Goal: Task Accomplishment & Management: Complete application form

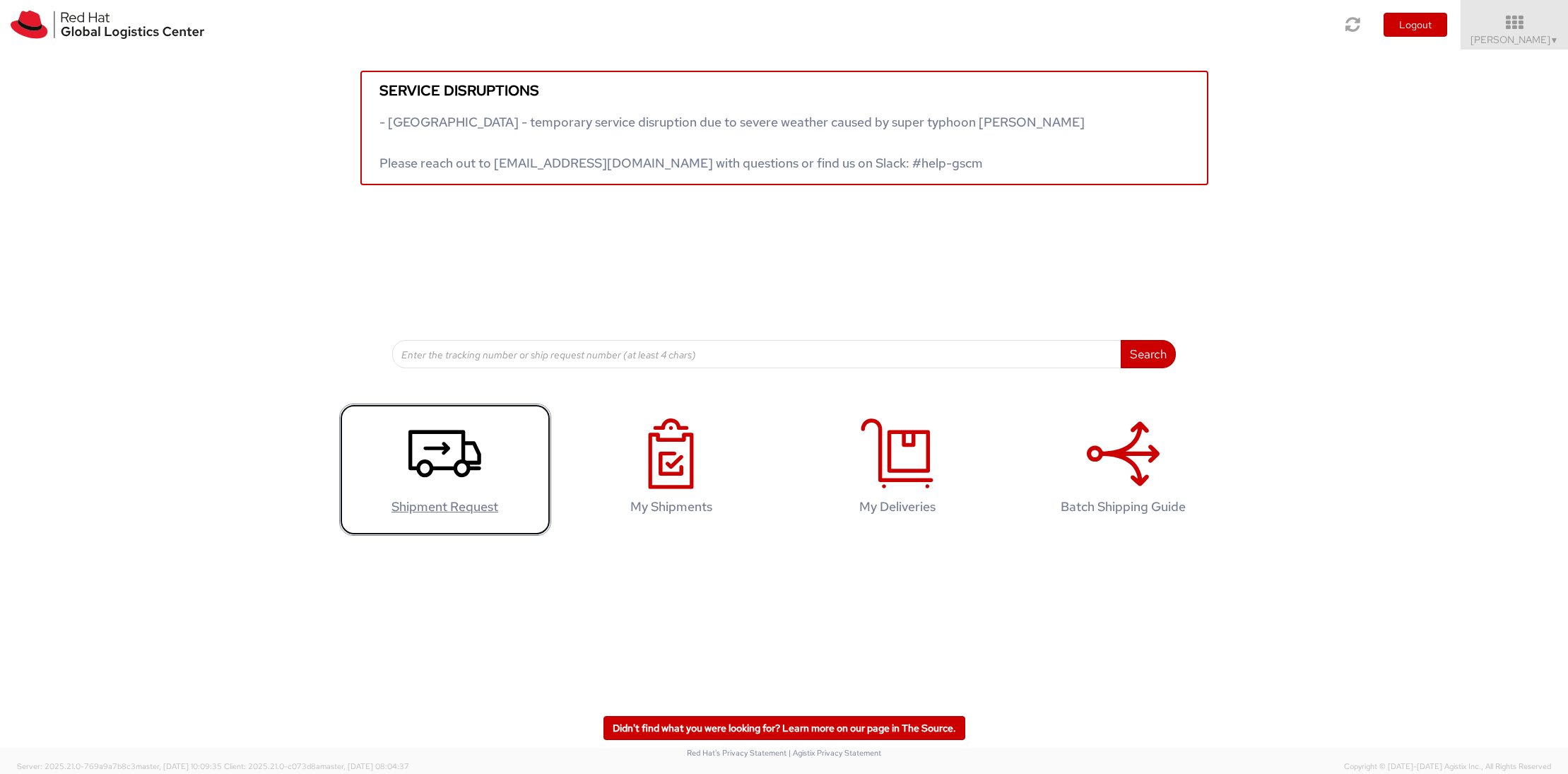
click at [467, 491] on agx-glyph at bounding box center [445, 486] width 72 height 13
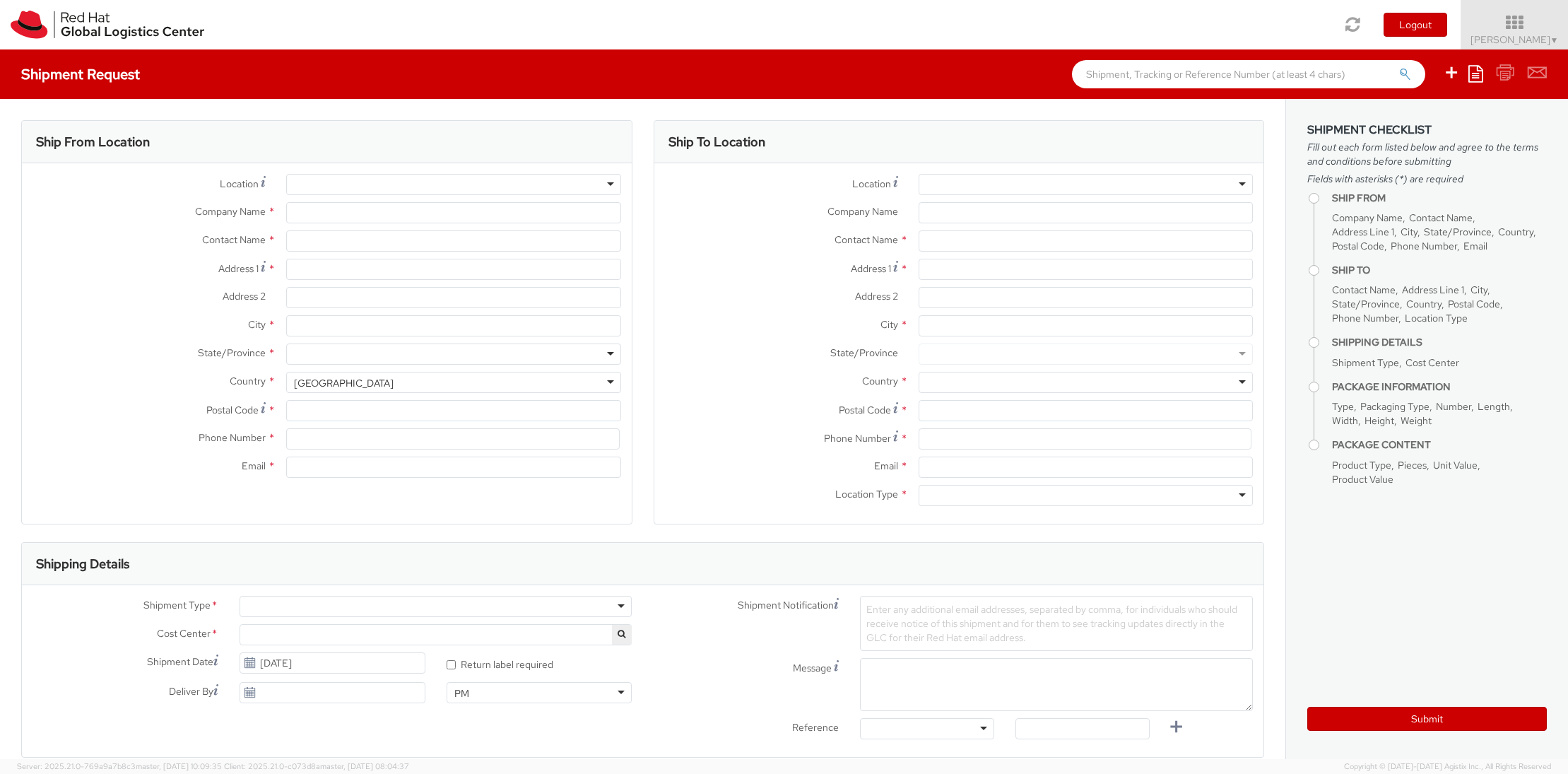
select select "700"
select select
type input "Red Hat"
type input "[PERSON_NAME]"
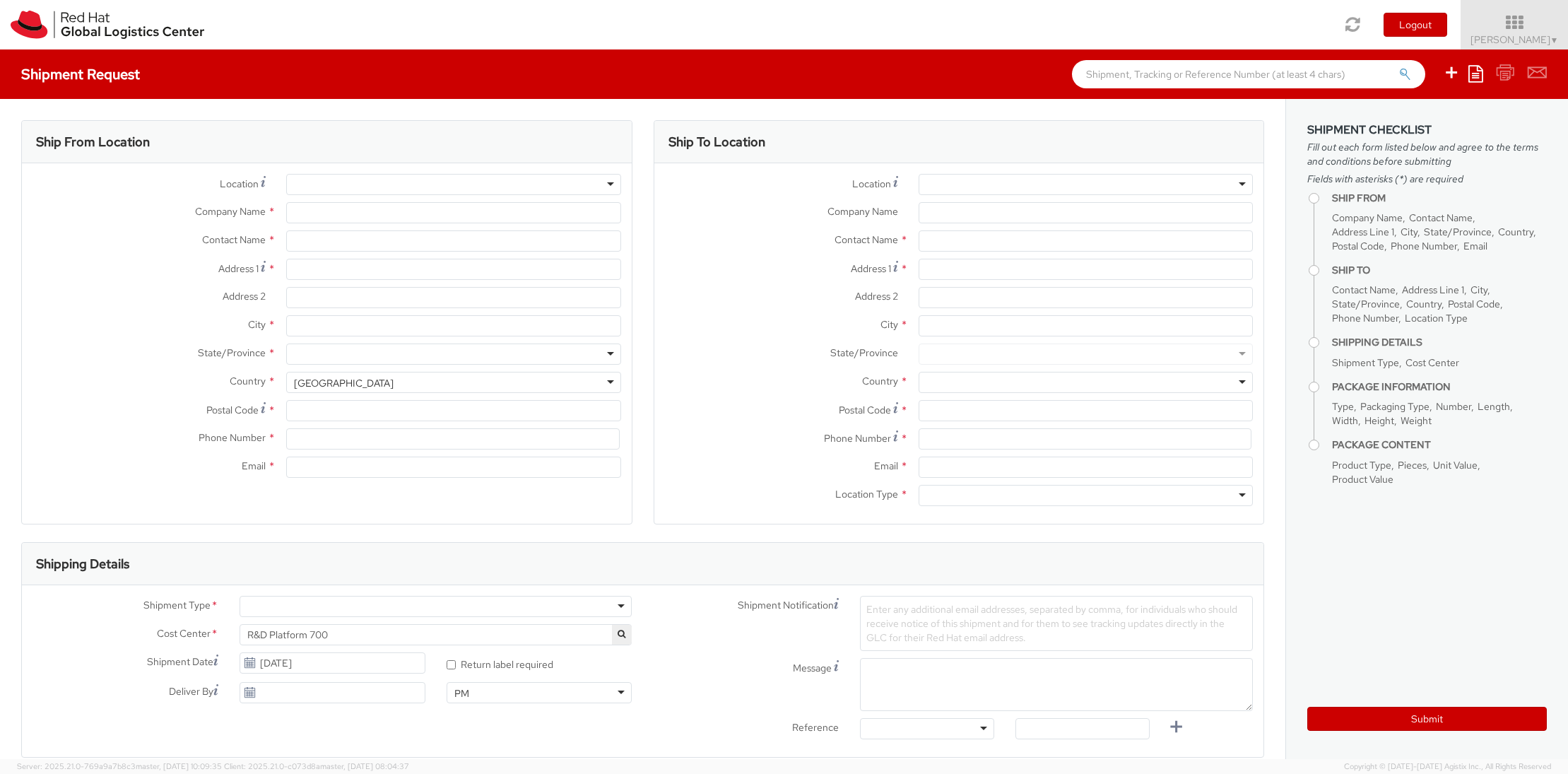
type input "19783990422"
type input "[EMAIL_ADDRESS][DOMAIN_NAME]"
click at [938, 241] on input "text" at bounding box center [1086, 241] width 335 height 22
paste input "[PERSON_NAME]"
type input "[PERSON_NAME]"
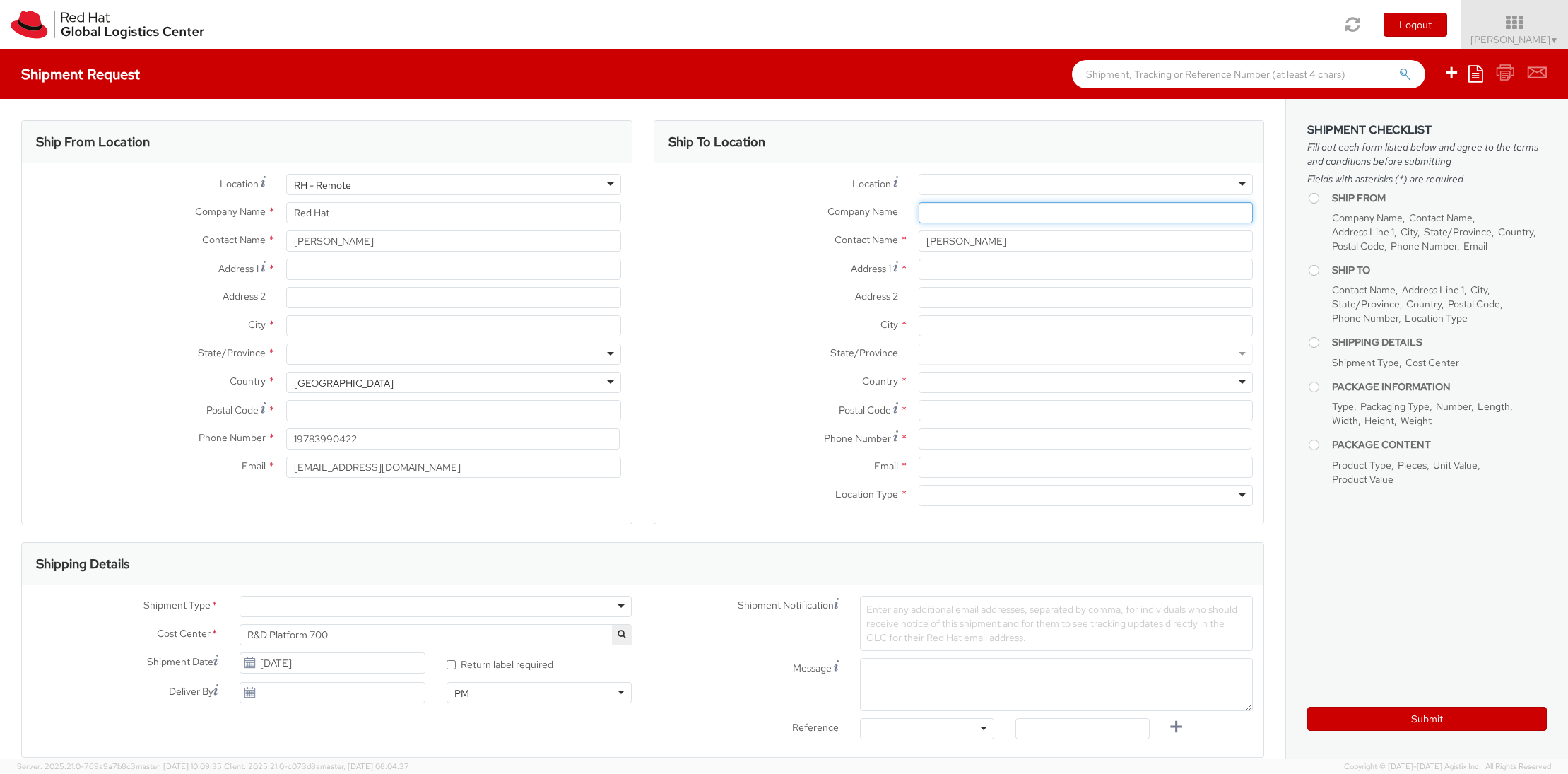
click at [947, 213] on input "Company Name *" at bounding box center [1086, 212] width 335 height 22
type input "Intel Corp."
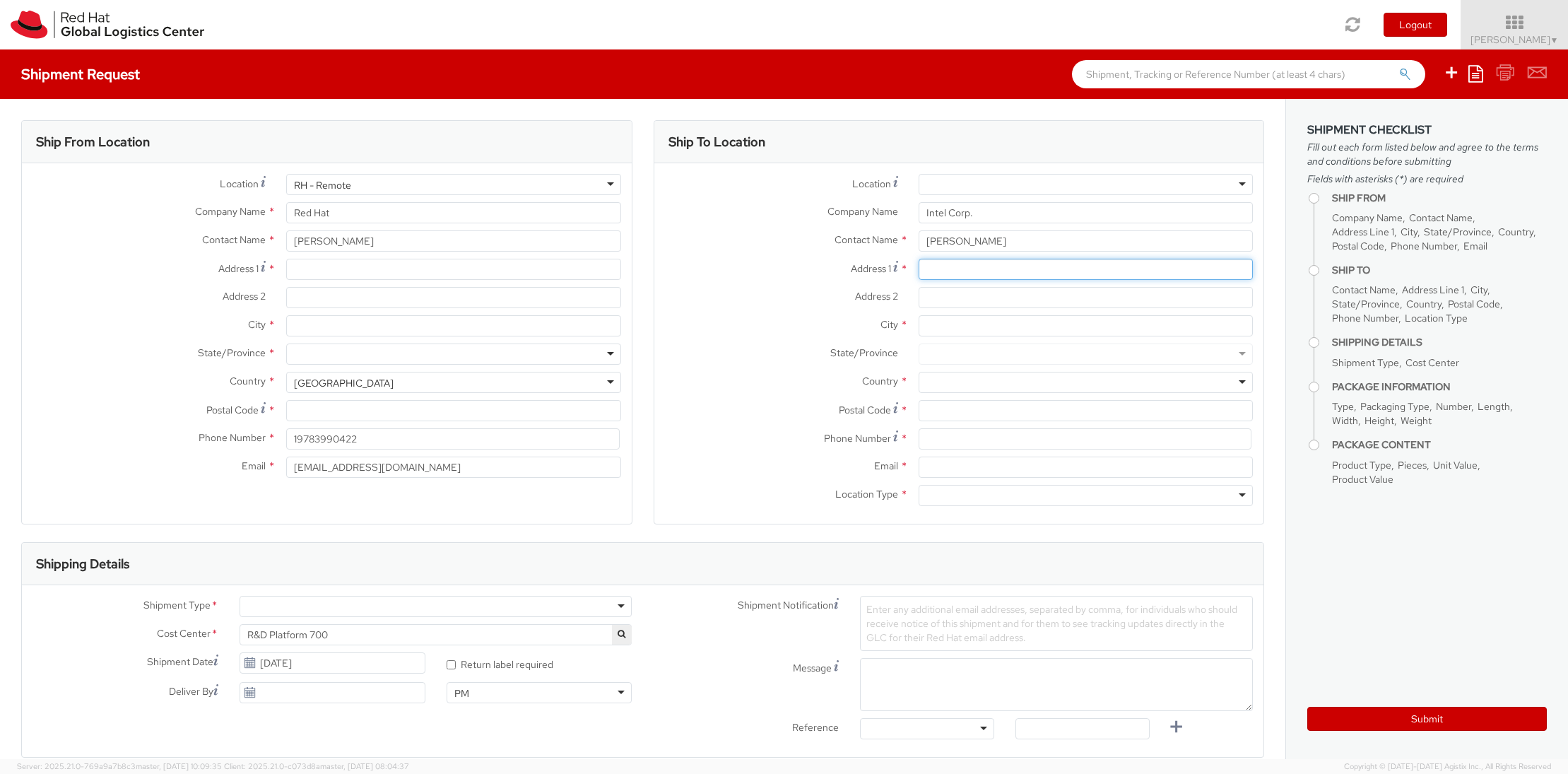
click at [929, 267] on input "Address 1 *" at bounding box center [1086, 269] width 335 height 22
paste input "[STREET_ADDRESS][PERSON_NAME]"
type input "[STREET_ADDRESS][PERSON_NAME]"
click at [941, 321] on input "City *" at bounding box center [1086, 325] width 335 height 22
type input "[PERSON_NAME]"
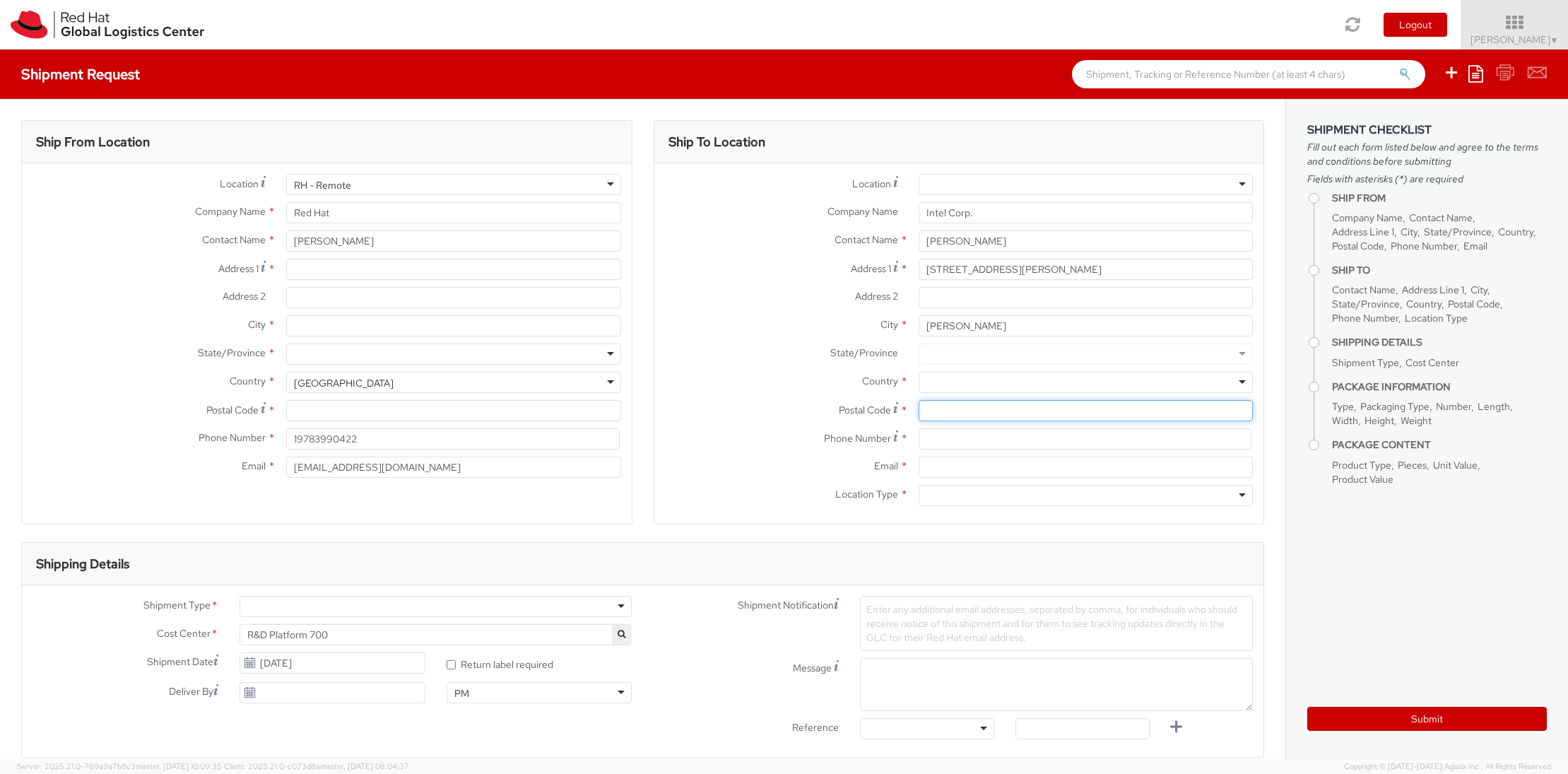
paste input "85226"
type input "85226"
click at [952, 352] on div at bounding box center [1086, 354] width 335 height 22
click at [965, 351] on div at bounding box center [1086, 354] width 335 height 22
click at [1245, 381] on div at bounding box center [1086, 382] width 335 height 22
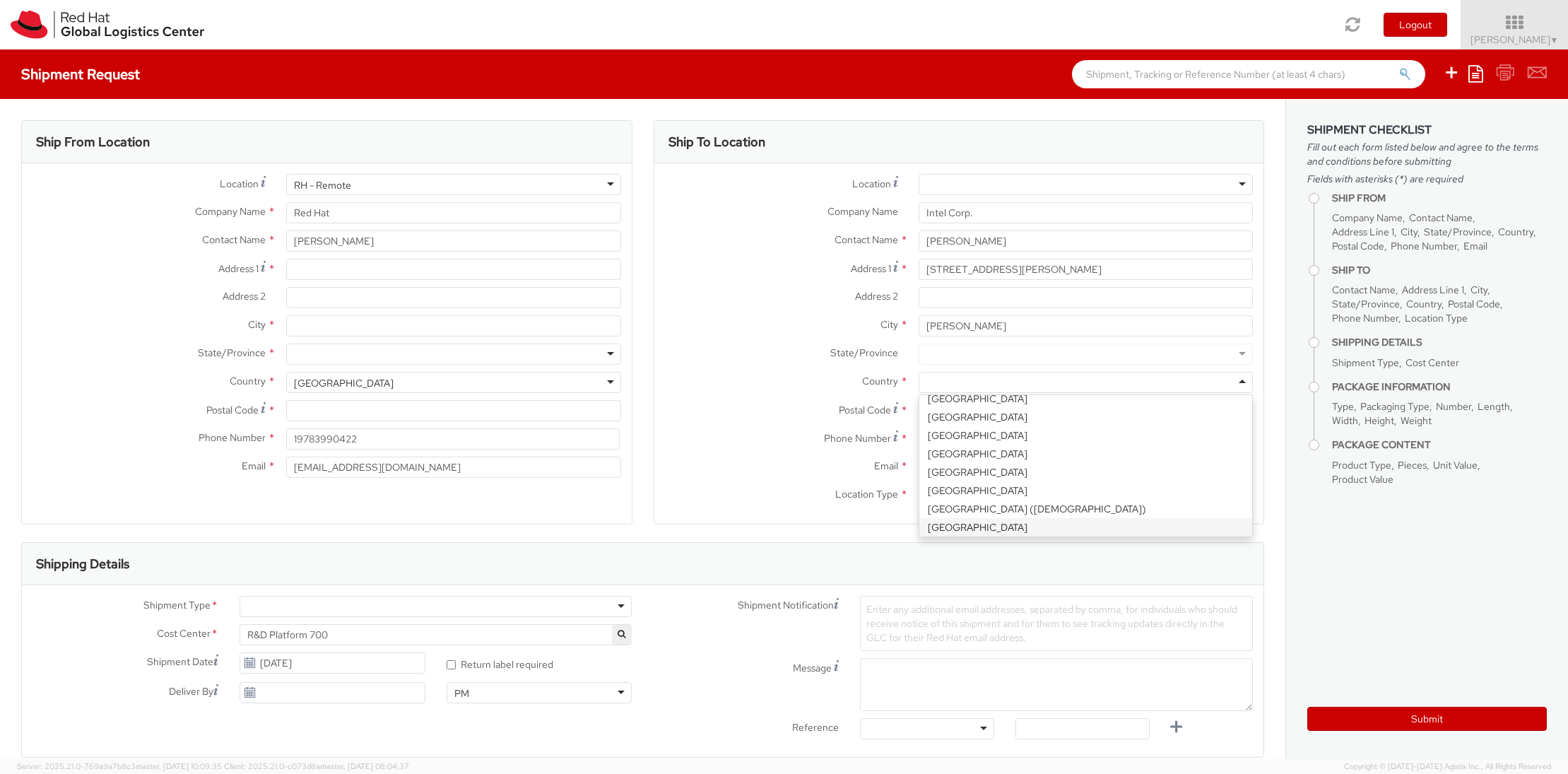
scroll to position [3628, 0]
click at [1017, 456] on div "Location * [GEOGRAPHIC_DATA] - [GEOGRAPHIC_DATA] - [GEOGRAPHIC_DATA] [GEOGRAPHI…" at bounding box center [959, 343] width 610 height 339
click at [1239, 353] on div at bounding box center [1086, 354] width 335 height 22
click at [969, 417] on div "Location * [GEOGRAPHIC_DATA] - [GEOGRAPHIC_DATA] - [GEOGRAPHIC_DATA] [GEOGRAPHI…" at bounding box center [959, 343] width 610 height 339
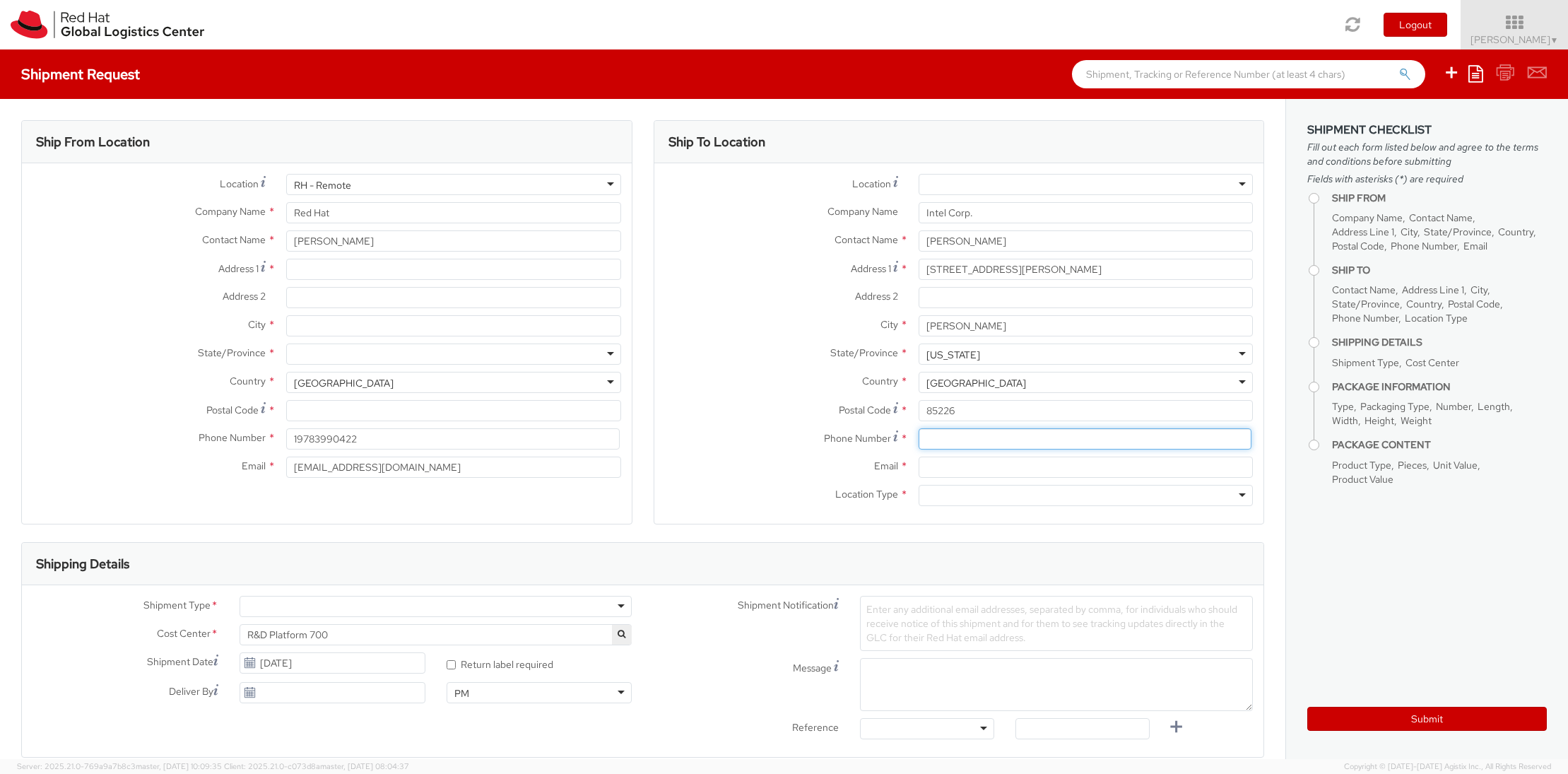
click at [955, 437] on input at bounding box center [1085, 439] width 333 height 22
paste input "[PHONE_NUMBER]"
type input "[PHONE_NUMBER]"
click at [983, 494] on div at bounding box center [1086, 495] width 335 height 22
click at [972, 520] on div "Location * [GEOGRAPHIC_DATA] - [GEOGRAPHIC_DATA] - [GEOGRAPHIC_DATA] [GEOGRAPHI…" at bounding box center [959, 343] width 610 height 361
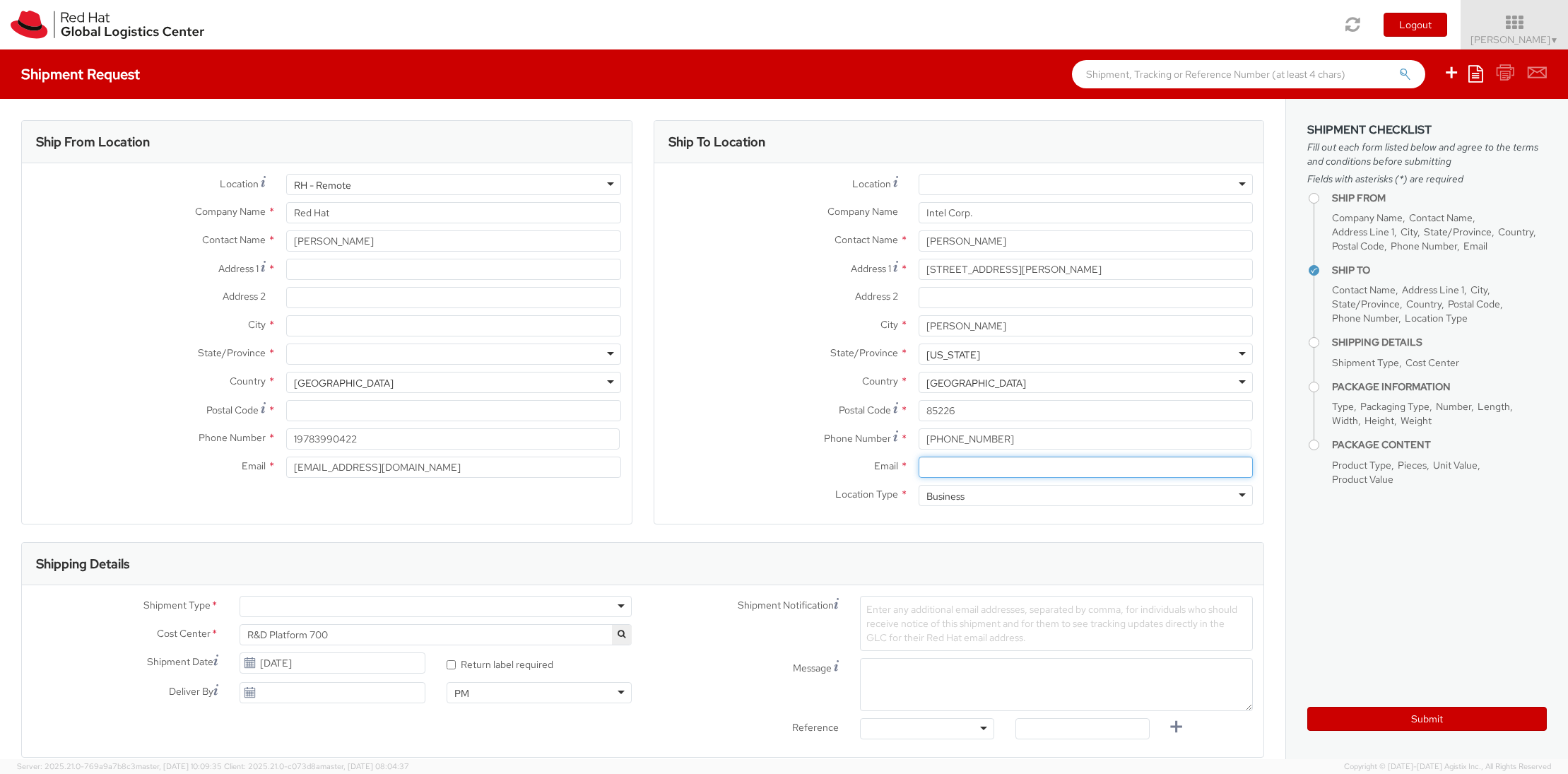
paste input "[PERSON_NAME][EMAIL_ADDRESS][PERSON_NAME][DOMAIN_NAME]"
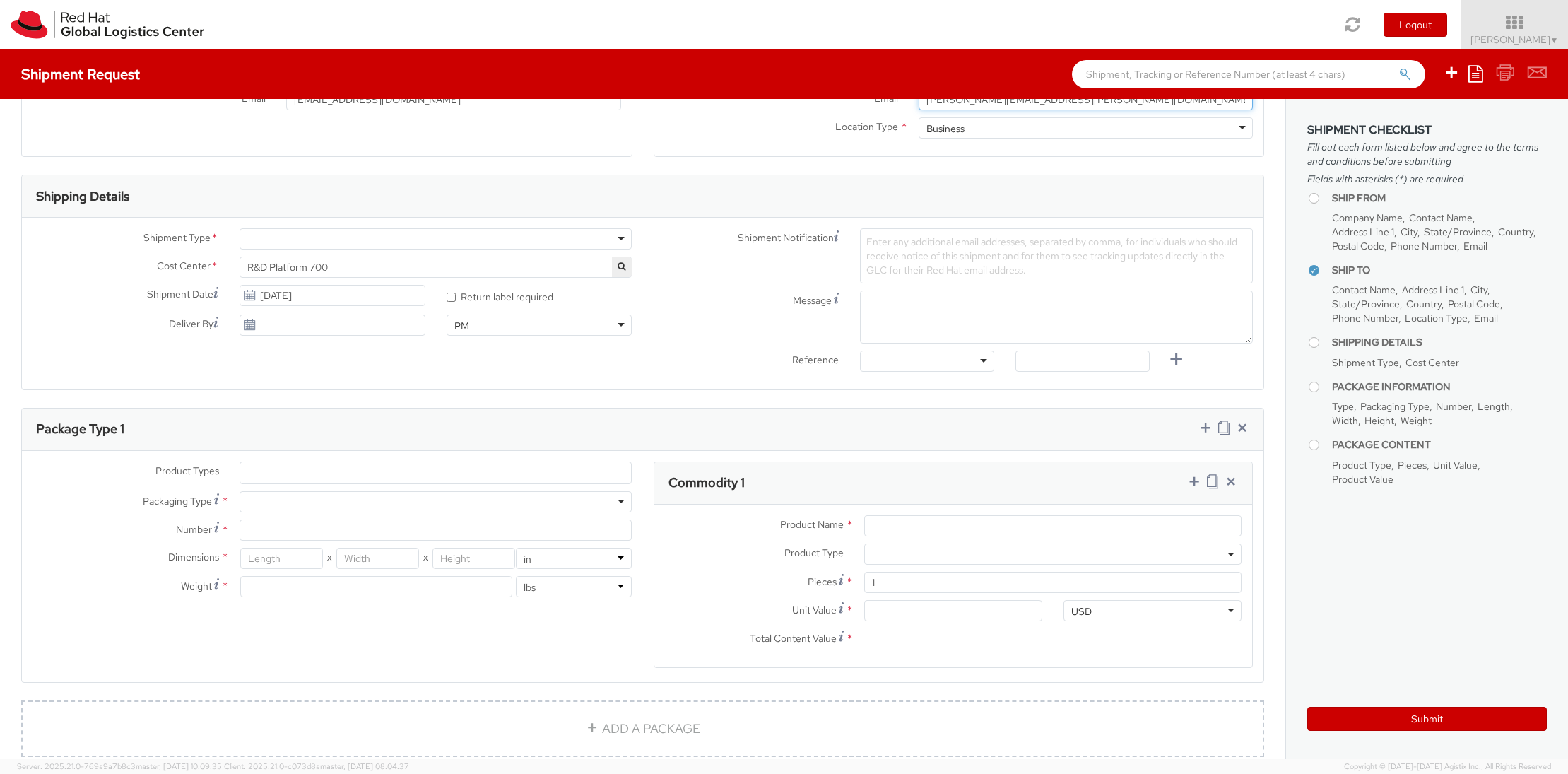
scroll to position [381, 0]
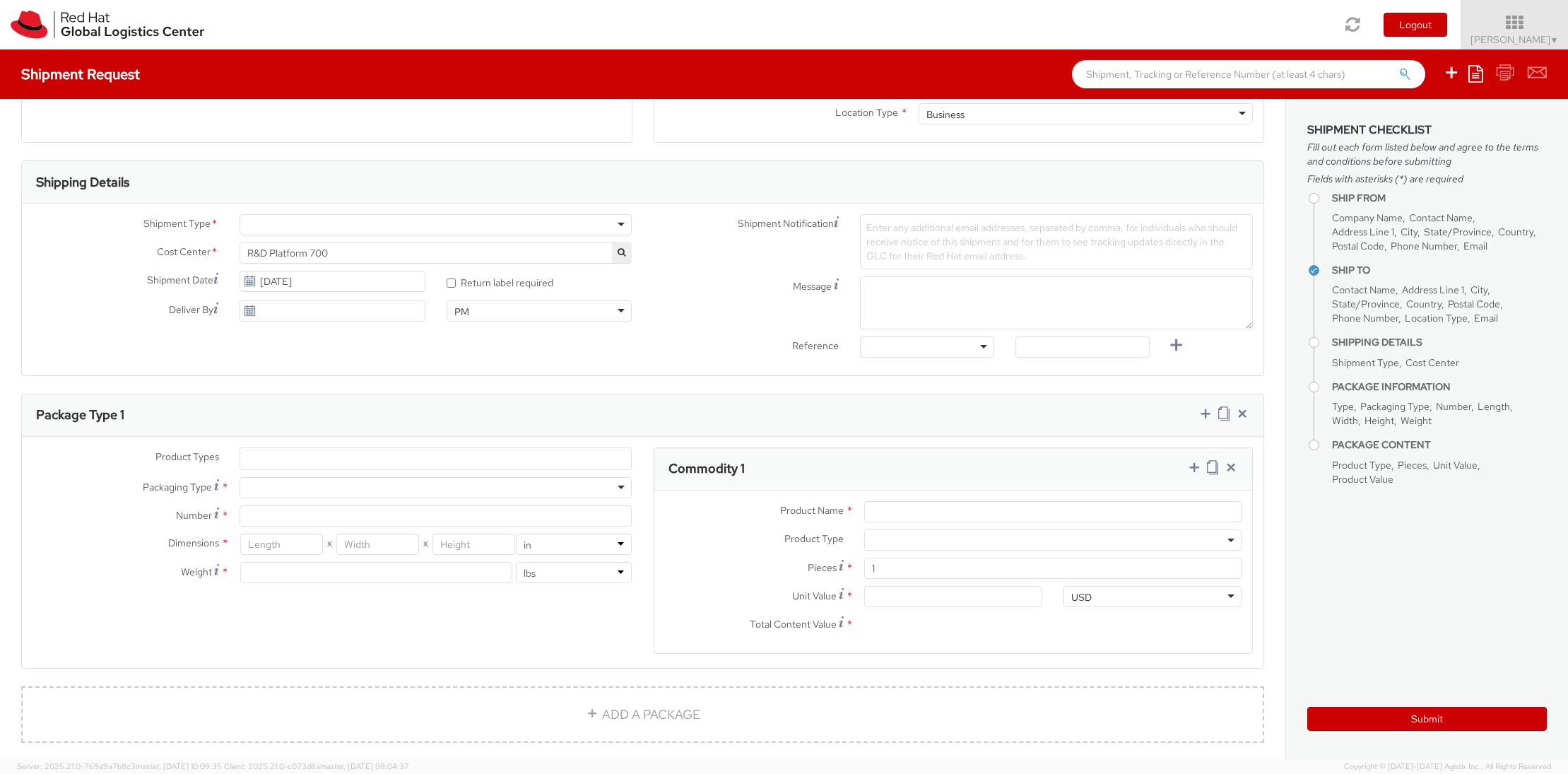
type input "[PERSON_NAME][EMAIL_ADDRESS][PERSON_NAME][DOMAIN_NAME]"
click at [621, 221] on div at bounding box center [436, 224] width 393 height 22
click at [294, 264] on div "Shipment Type * Batch Business Personal Cost Center * R&D Platform 700 R&D Plat…" at bounding box center [332, 271] width 621 height 115
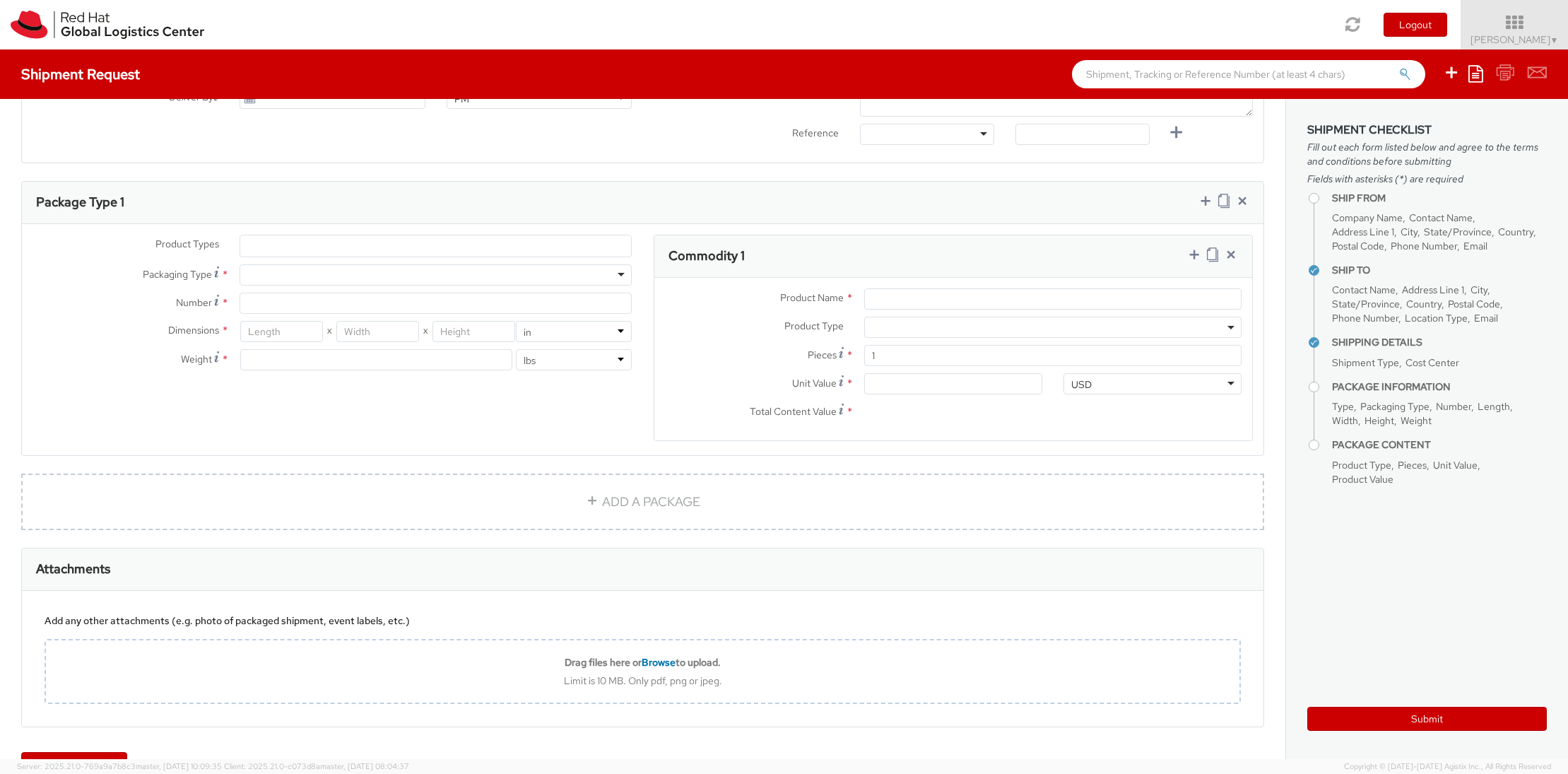
scroll to position [611, 0]
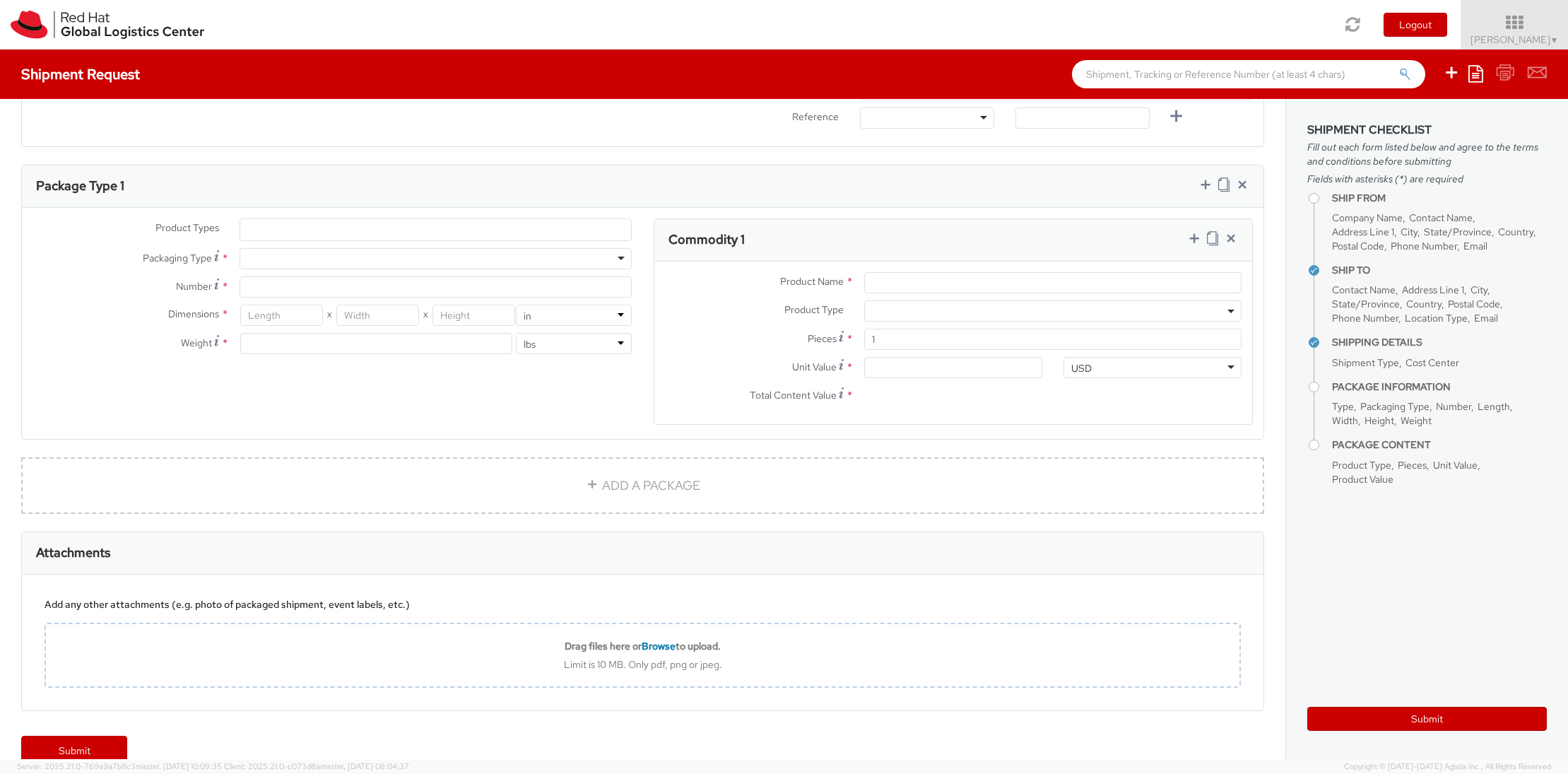
click at [311, 260] on div at bounding box center [436, 259] width 393 height 22
click at [292, 305] on div "Product Types * Documents Docking Station Laptop Monitor Other Hardware Server …" at bounding box center [332, 293] width 621 height 150
click at [280, 290] on input "Number *" at bounding box center [436, 286] width 393 height 22
type input "2"
click at [301, 311] on input "number" at bounding box center [282, 315] width 83 height 22
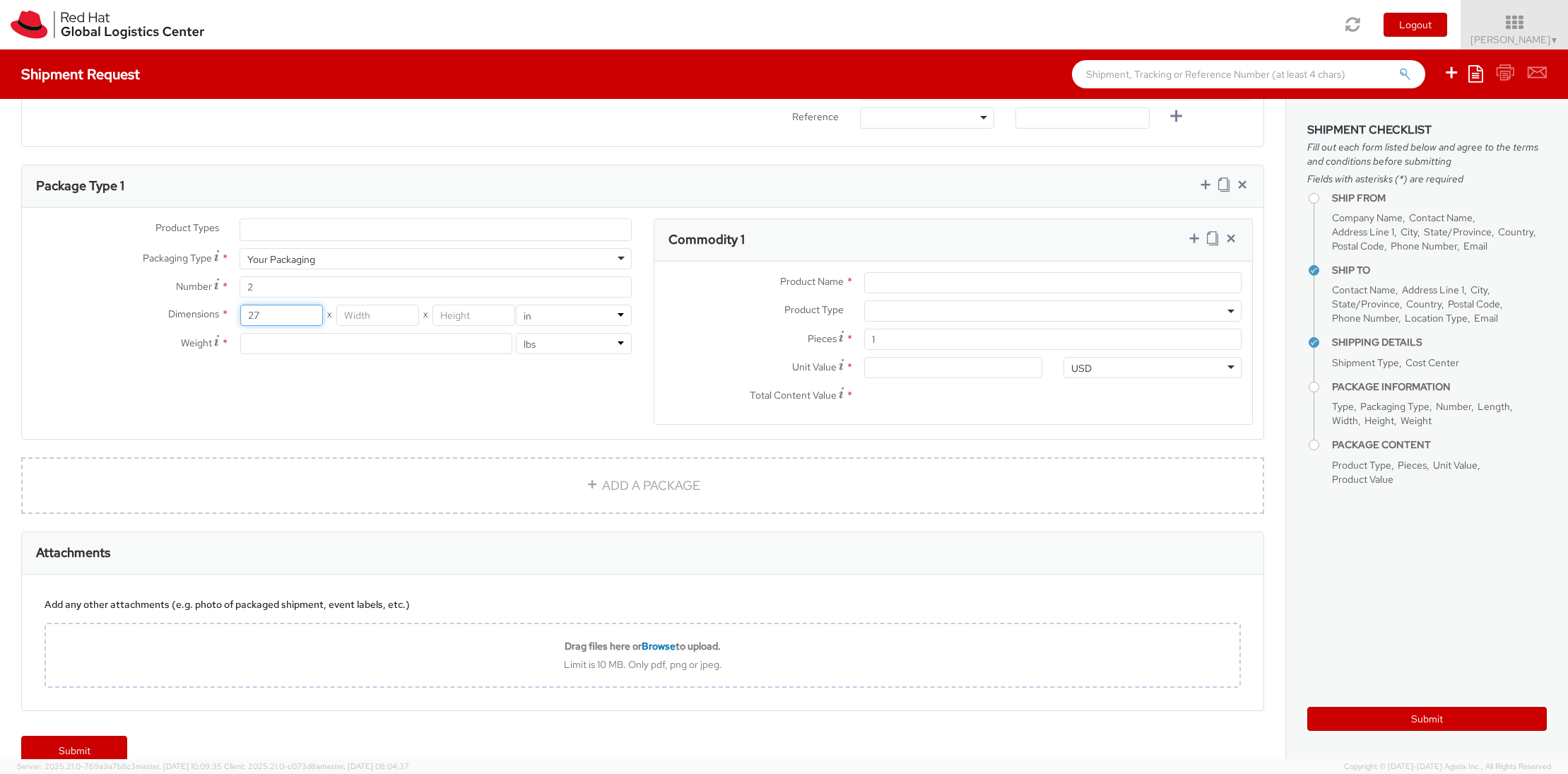
type input "27"
type input "14"
type input "24"
click at [308, 348] on input "number" at bounding box center [376, 343] width 272 height 22
type input "50"
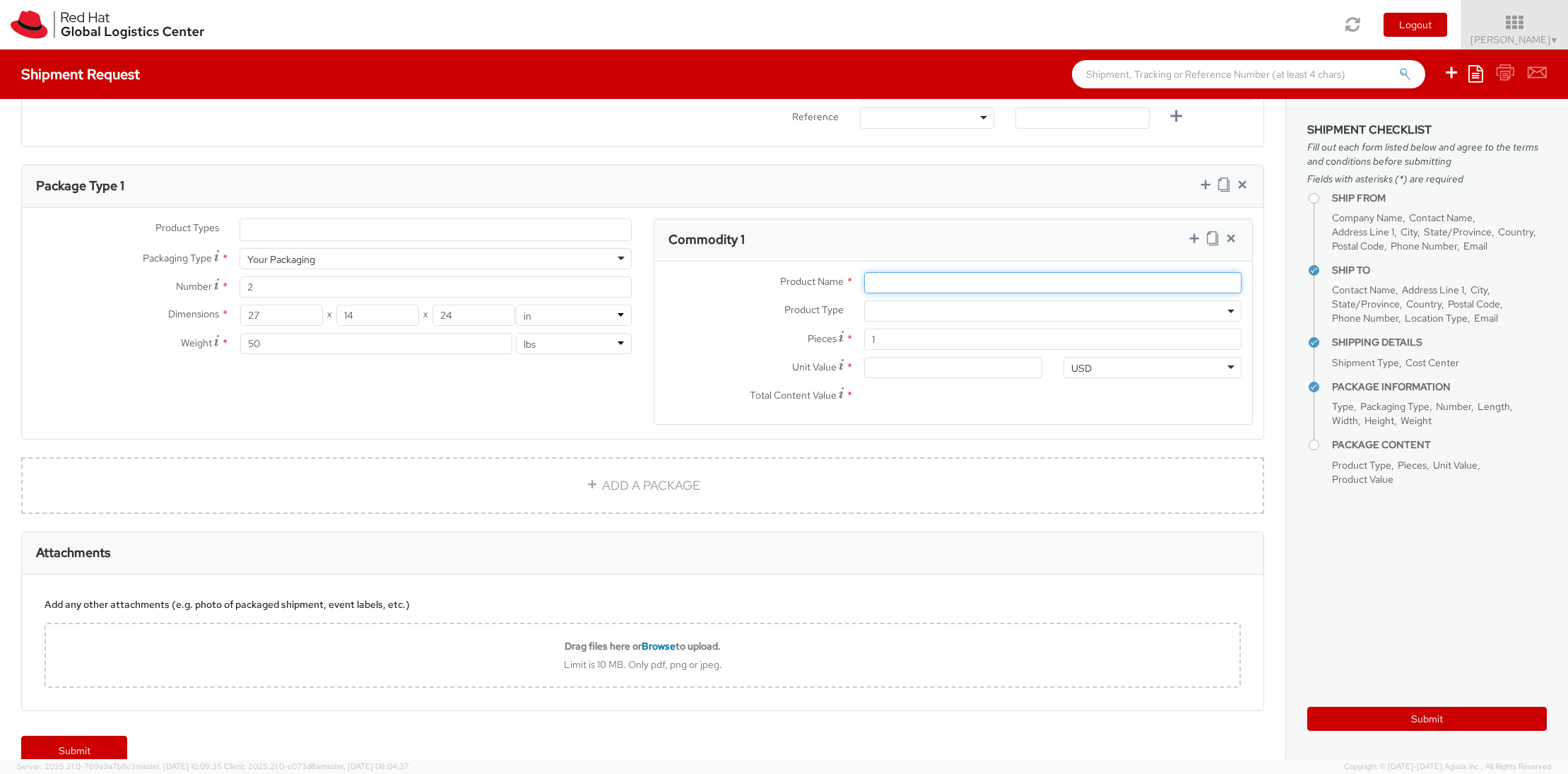
click at [1005, 281] on input "Product Name *" at bounding box center [1053, 282] width 378 height 22
type input "[PERSON_NAME] Lake"
click at [273, 284] on input "2" at bounding box center [436, 286] width 393 height 22
type input "1"
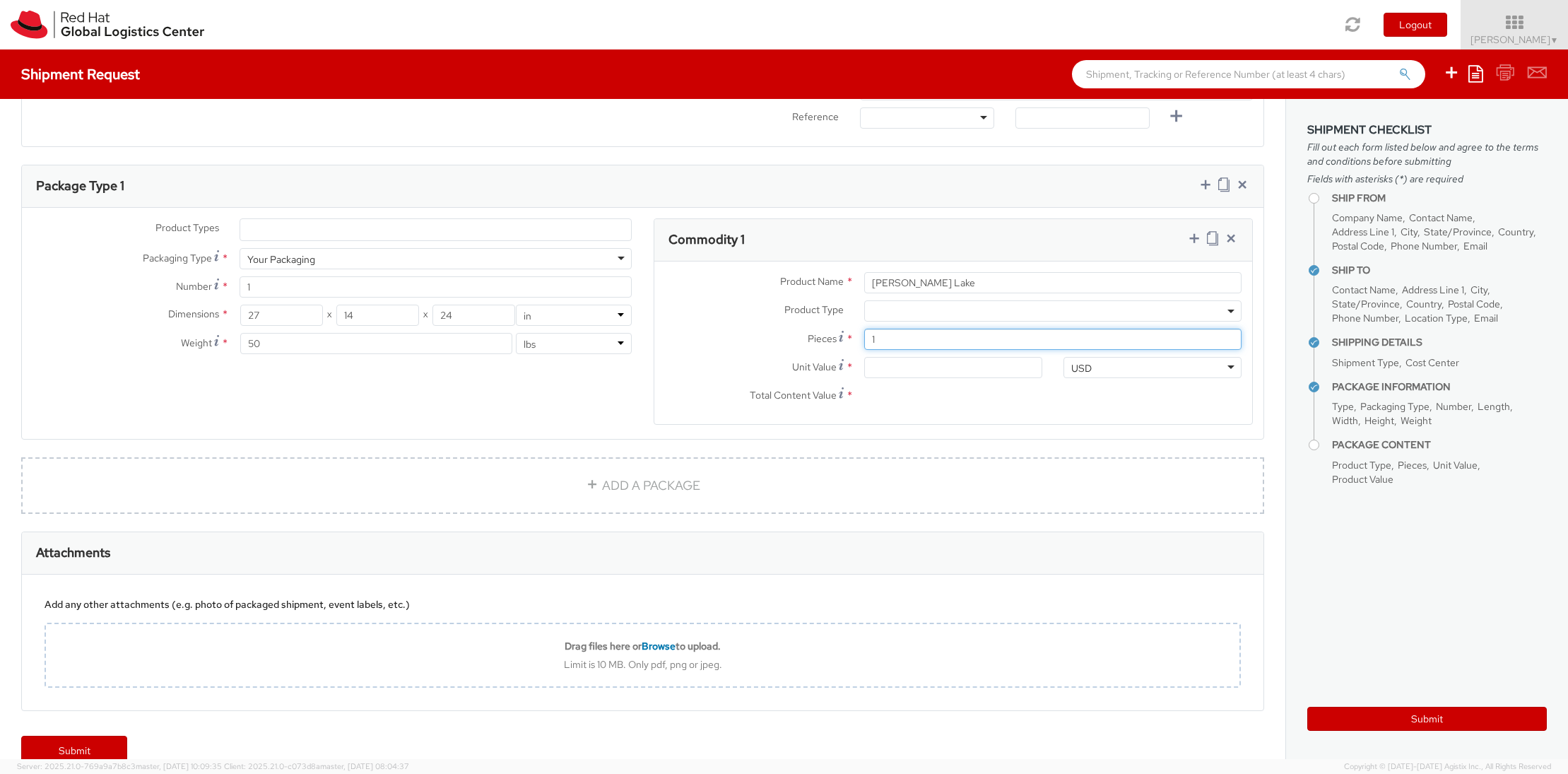
click at [882, 343] on input "1" at bounding box center [1053, 339] width 378 height 22
type input "2"
type input "0.00"
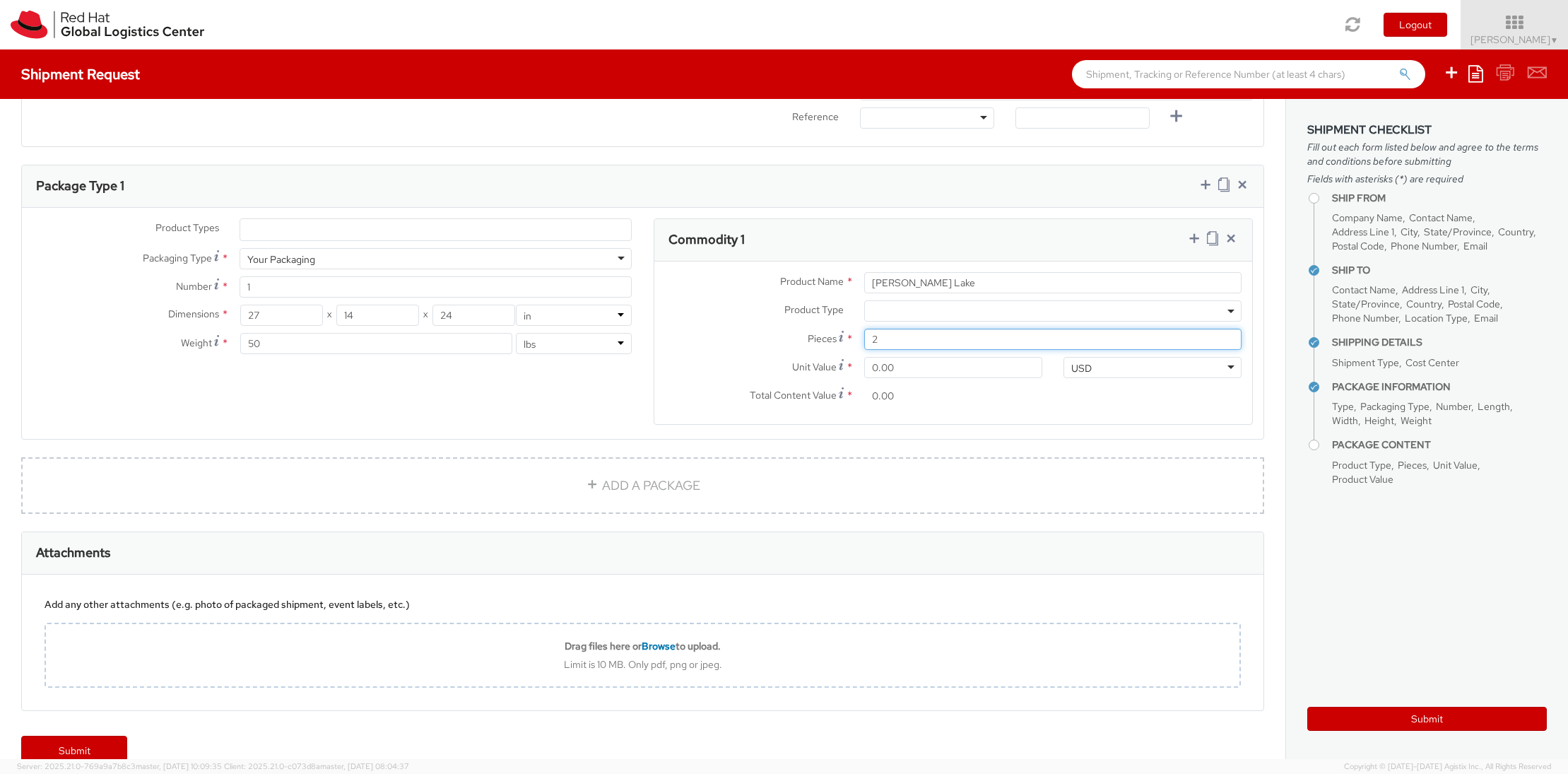
type input "2"
click at [920, 366] on input "0.00" at bounding box center [953, 368] width 178 height 22
type input "2.00"
type input "4.00"
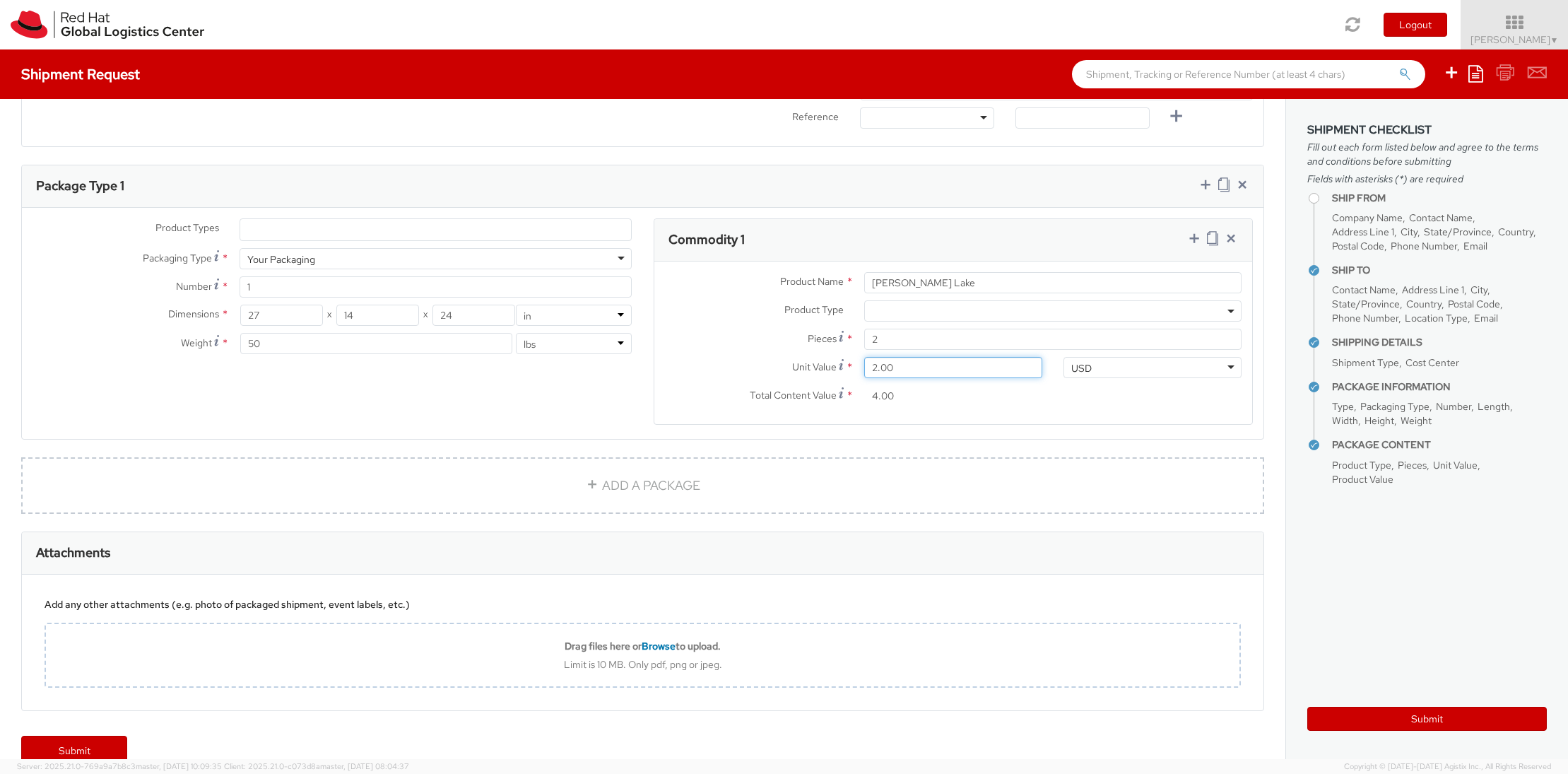
type input "25.00"
type input "50.00"
type input "250.00"
type input "500.00"
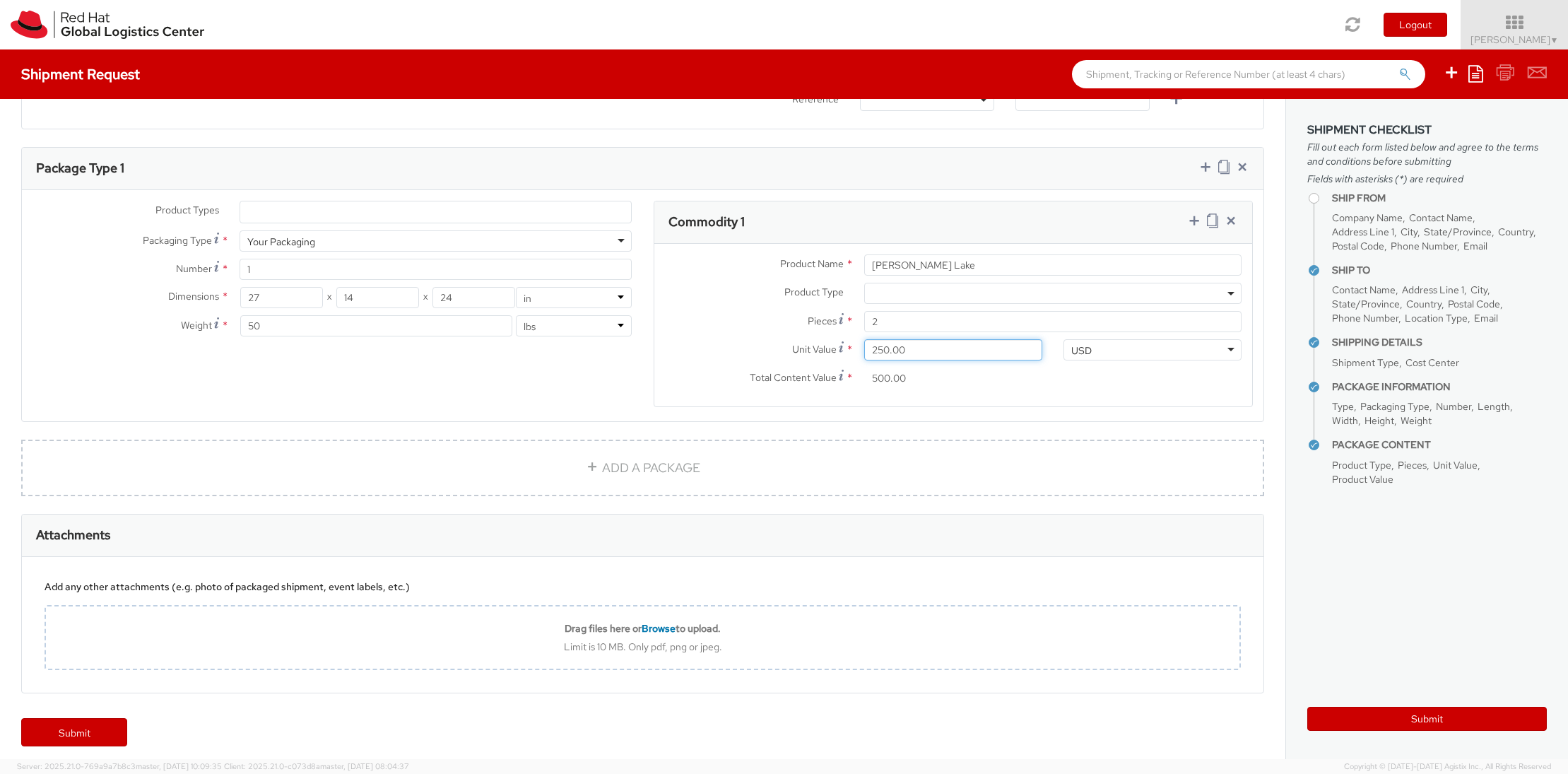
scroll to position [637, 0]
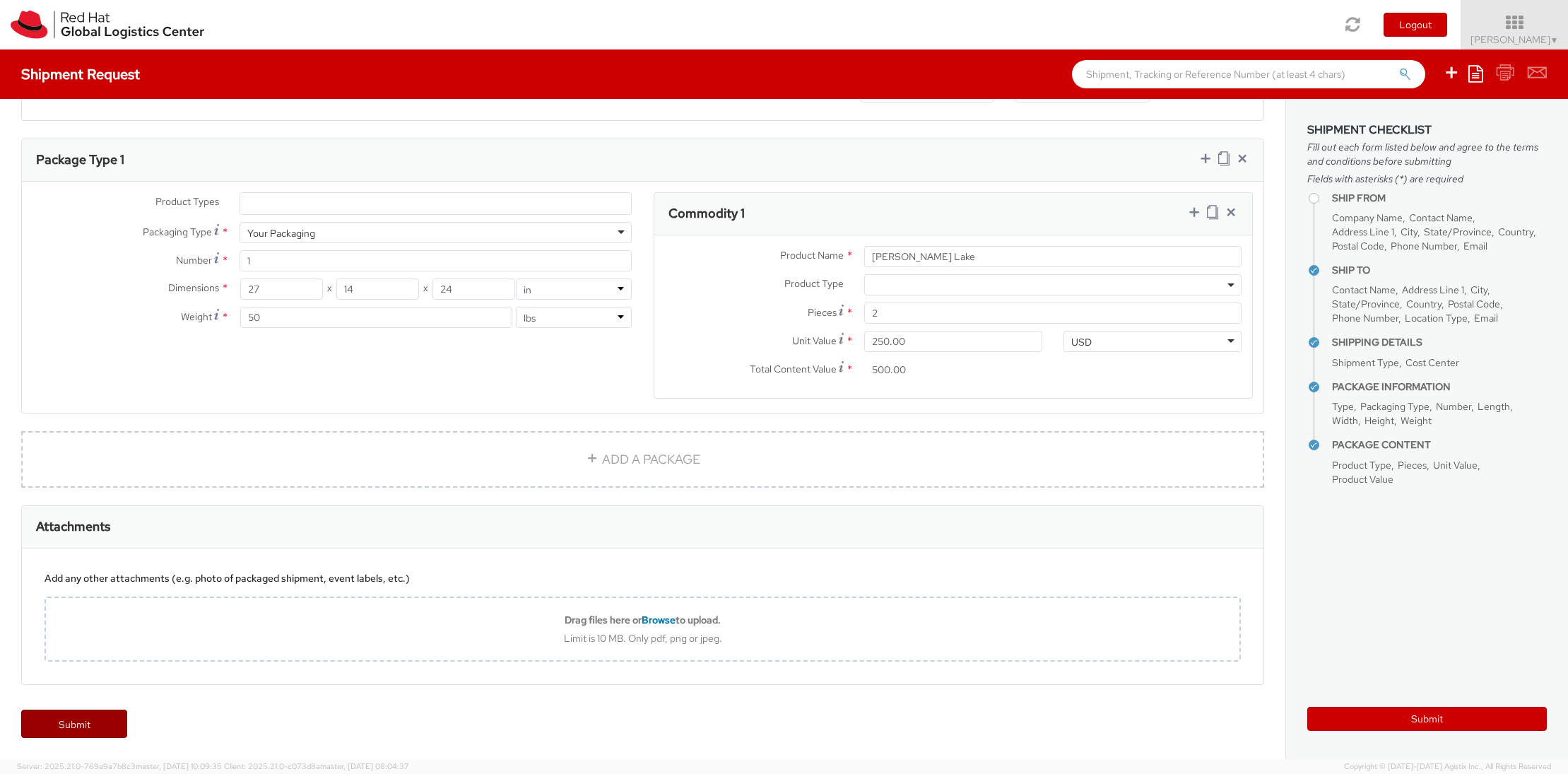
click at [93, 721] on link "Submit" at bounding box center [74, 724] width 106 height 28
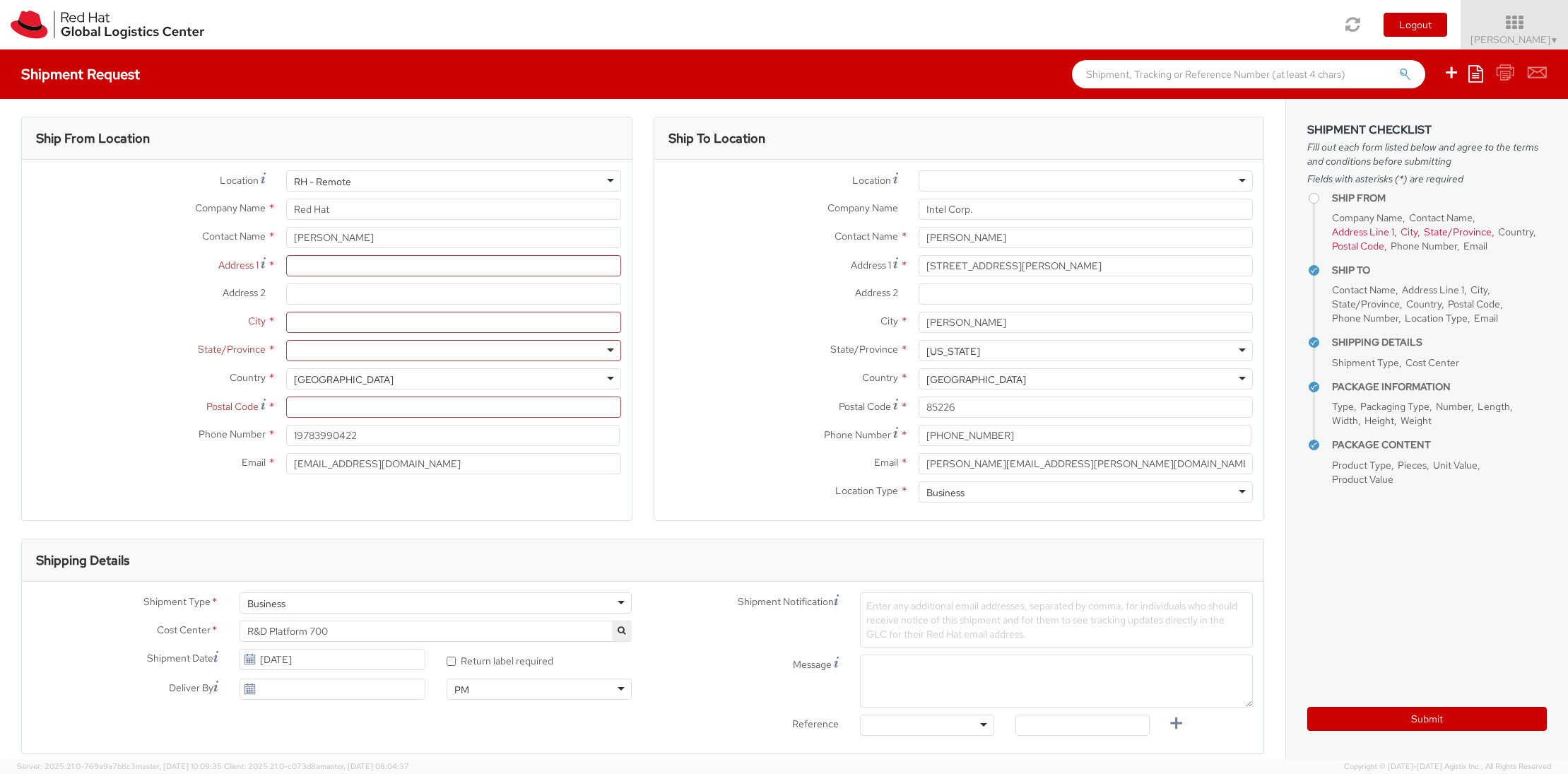
scroll to position [0, 0]
click at [329, 270] on input "Address 1 *" at bounding box center [454, 269] width 335 height 22
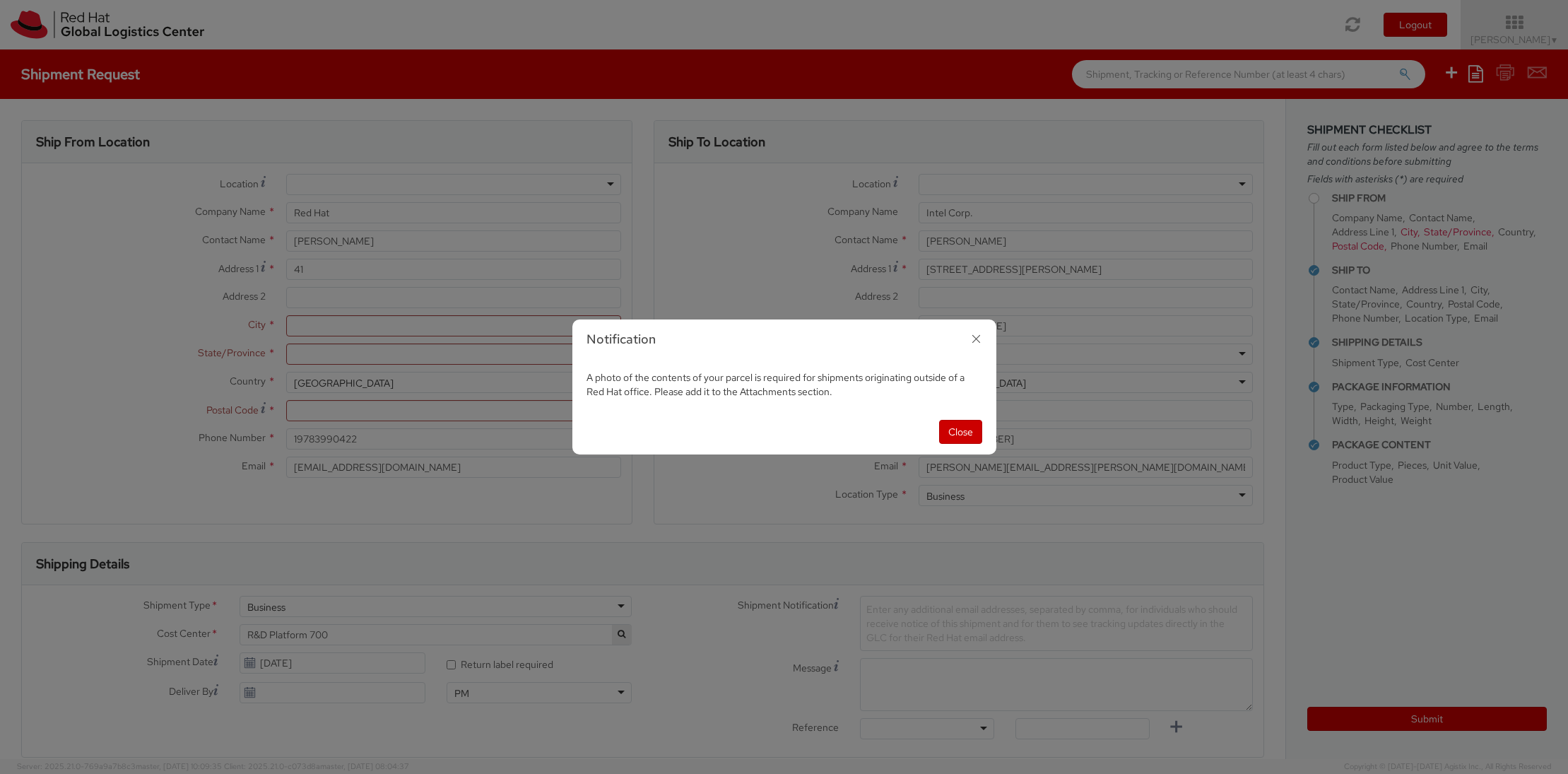
click at [975, 337] on icon "button" at bounding box center [976, 339] width 21 height 21
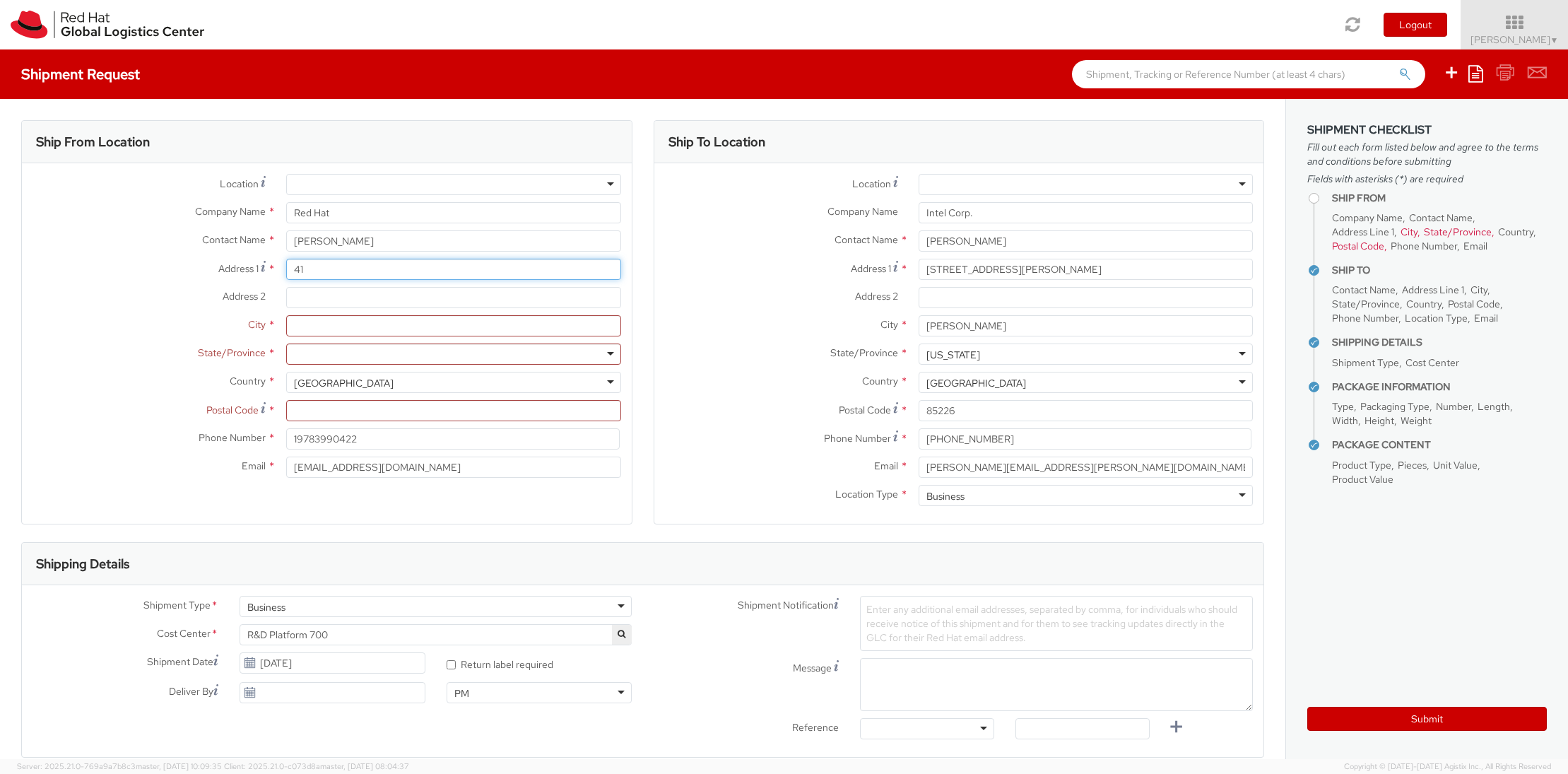
click at [339, 264] on input "41" at bounding box center [454, 269] width 335 height 22
type input "[STREET_ADDRESS][PERSON_NAME]"
click at [310, 324] on input "City *" at bounding box center [454, 325] width 335 height 22
type input "Billerica"
click at [612, 350] on div at bounding box center [454, 354] width 335 height 22
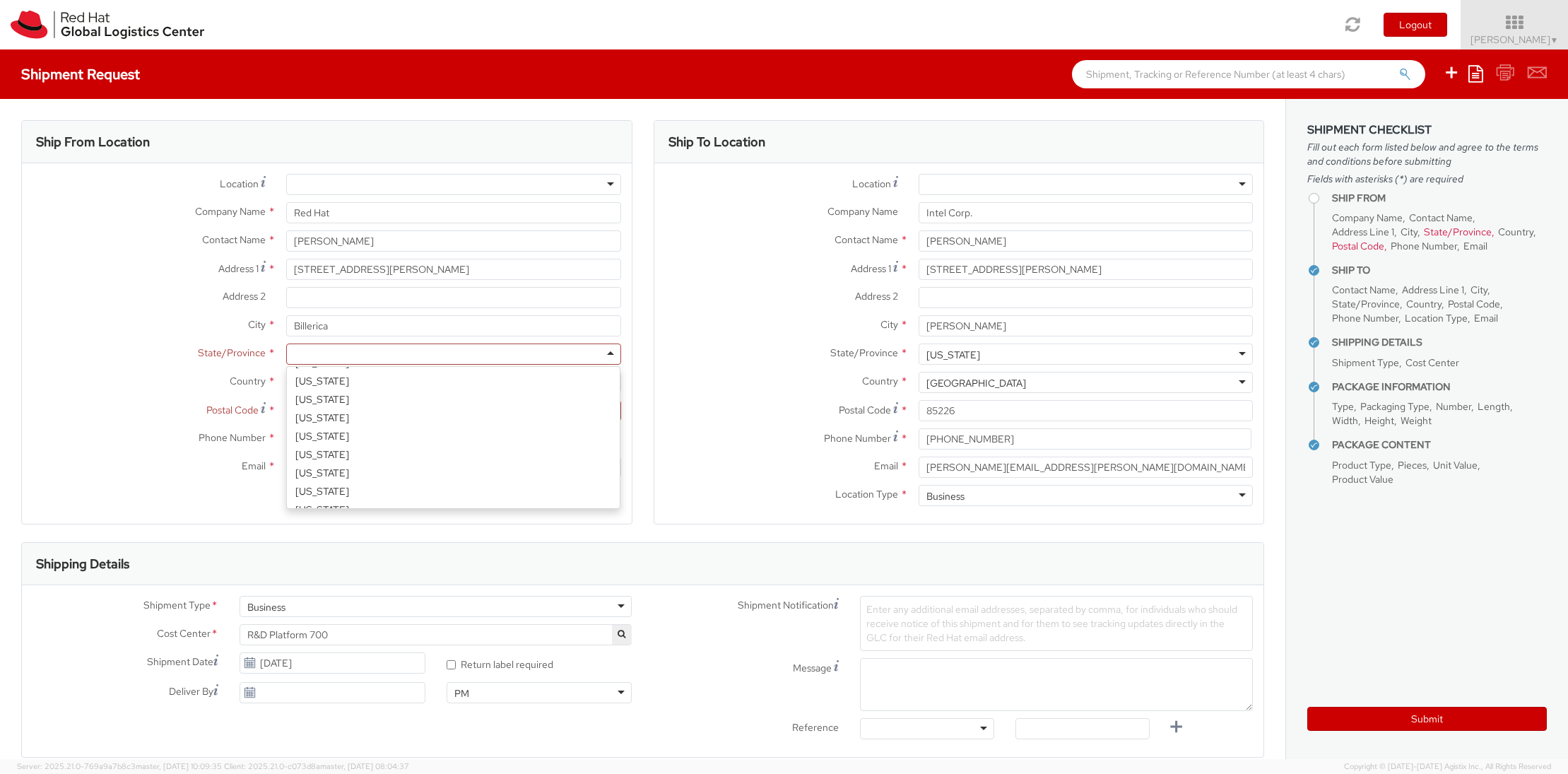
scroll to position [381, 0]
click at [445, 430] on div "Location * [GEOGRAPHIC_DATA] - [GEOGRAPHIC_DATA] - [GEOGRAPHIC_DATA] [GEOGRAPHI…" at bounding box center [326, 330] width 610 height 311
click at [373, 411] on input "Postal Code *" at bounding box center [454, 411] width 335 height 22
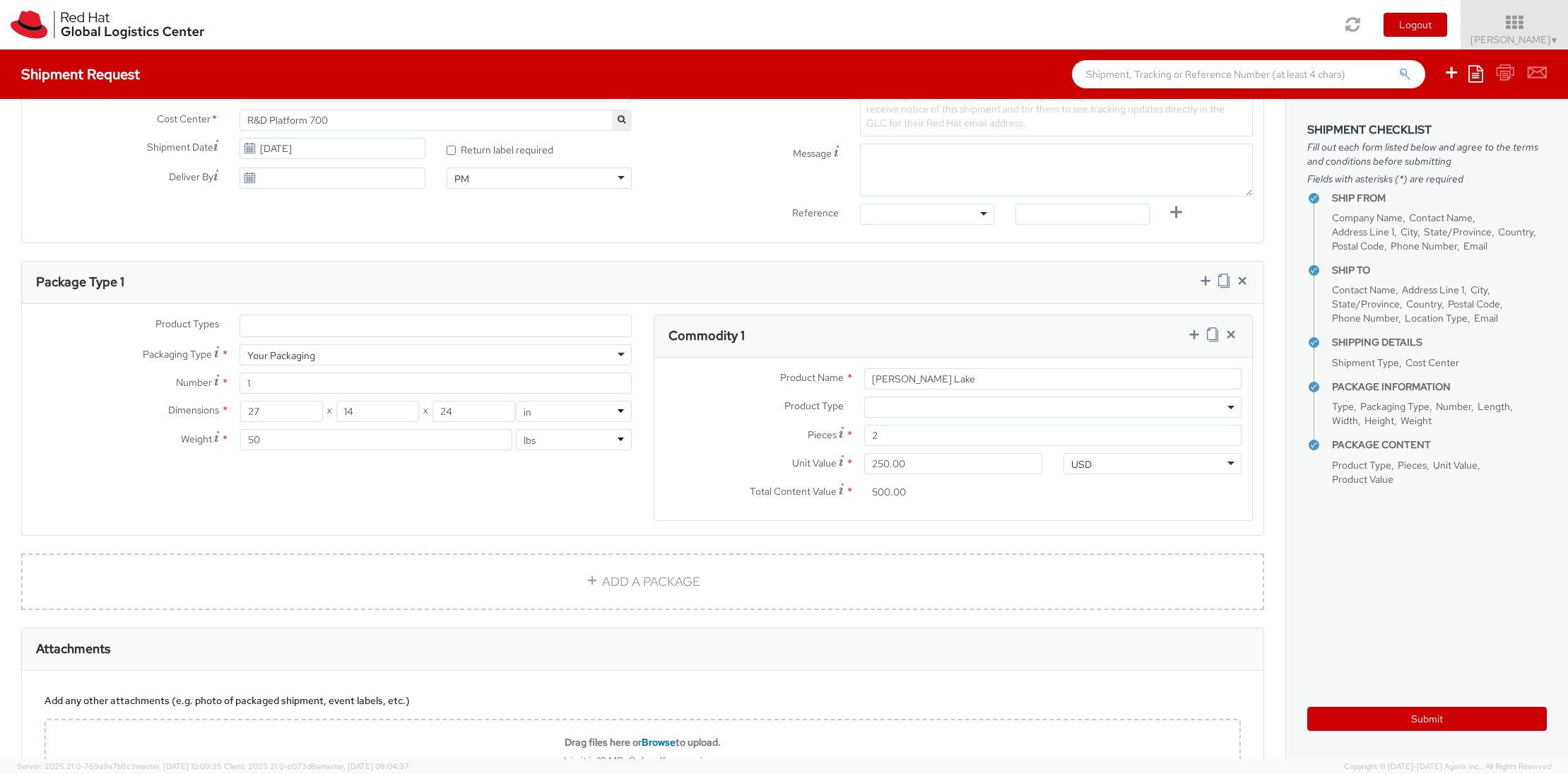
scroll to position [637, 0]
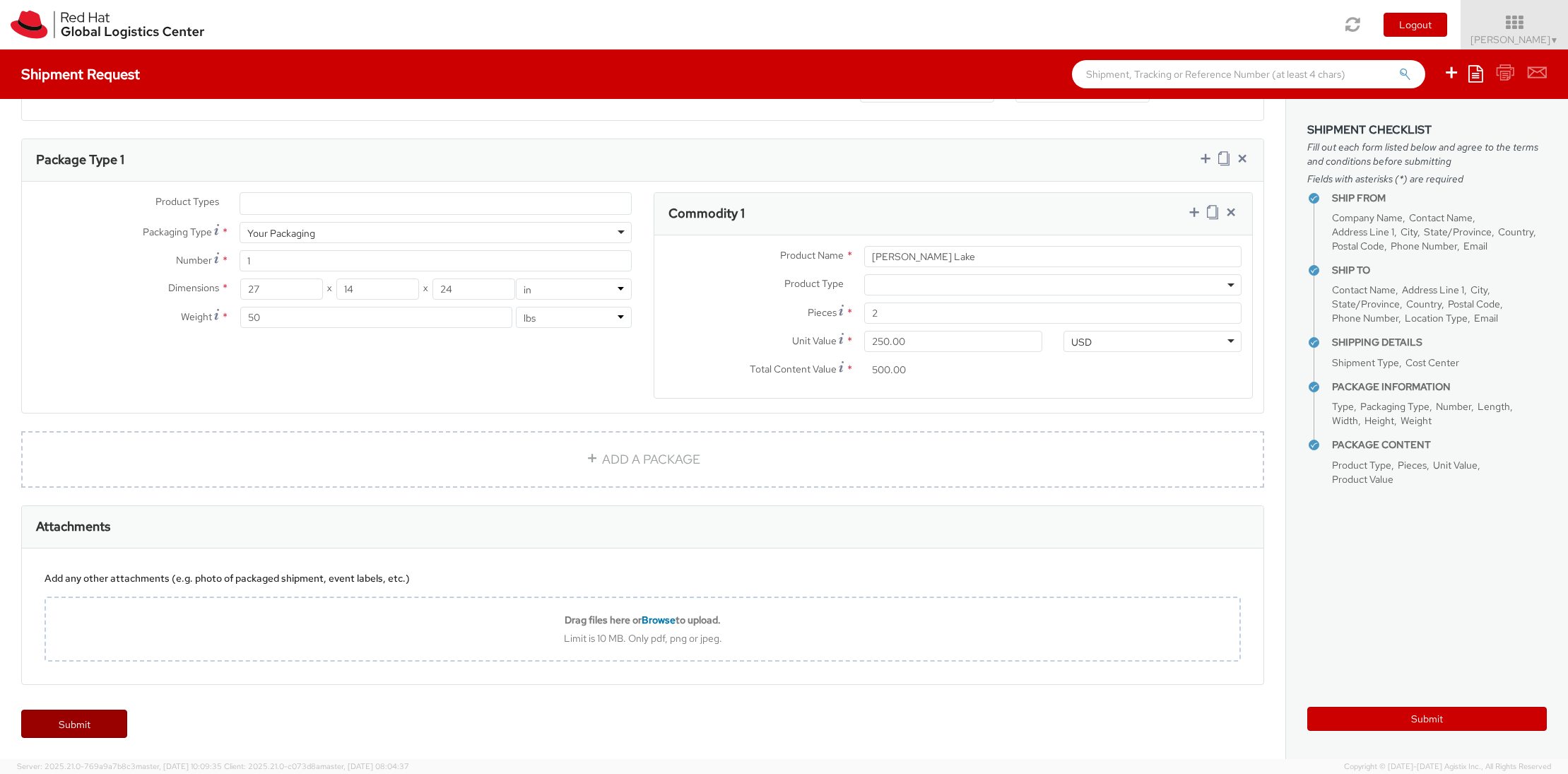
type input "01821"
click at [84, 730] on link "Submit" at bounding box center [74, 724] width 106 height 28
